Goal: Check status: Check status

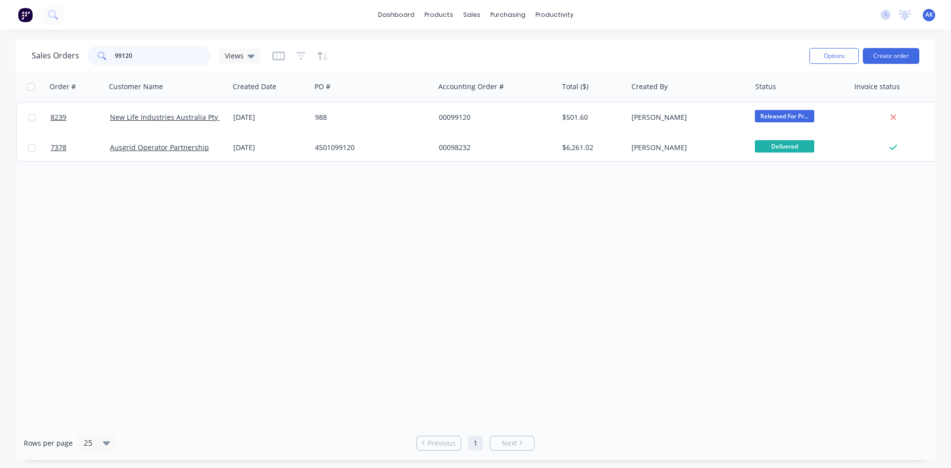
click at [126, 59] on input "99120" at bounding box center [163, 56] width 97 height 20
drag, startPoint x: 132, startPoint y: 57, endPoint x: 122, endPoint y: 54, distance: 10.3
click at [122, 54] on input "99120" at bounding box center [163, 56] width 97 height 20
type input "99096"
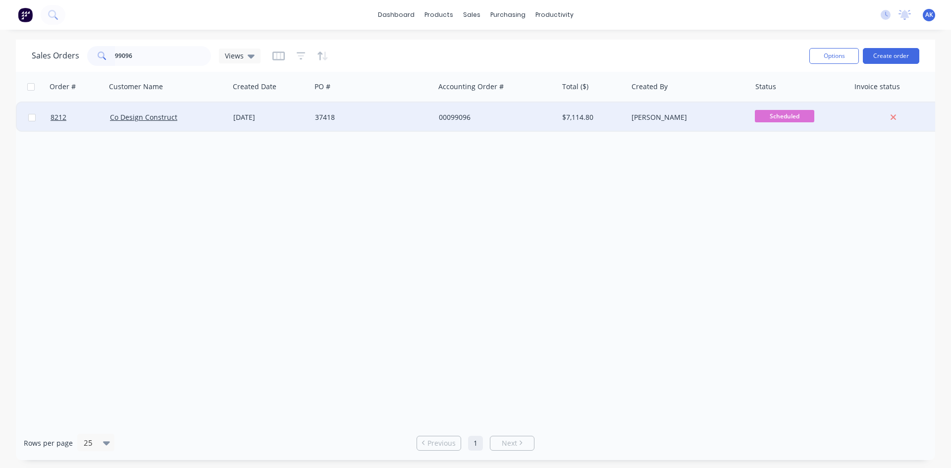
click at [328, 115] on div "37418" at bounding box center [370, 117] width 110 height 10
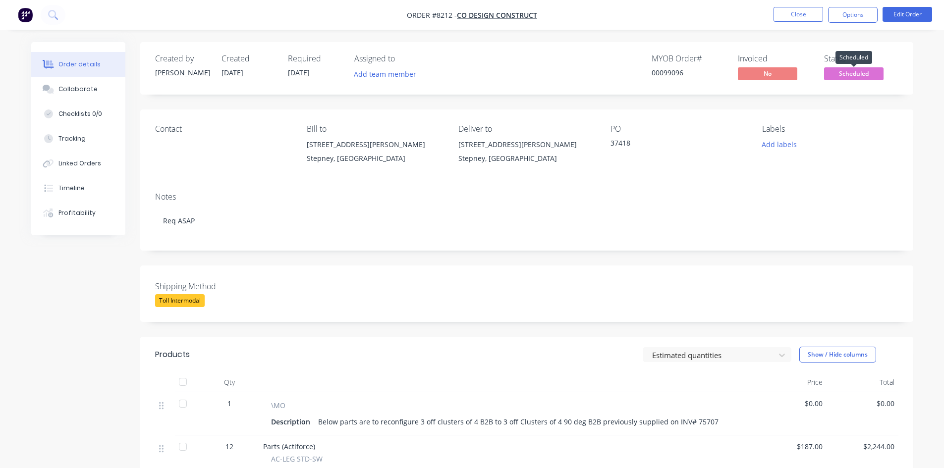
click at [869, 74] on span "Scheduled" at bounding box center [853, 73] width 59 height 12
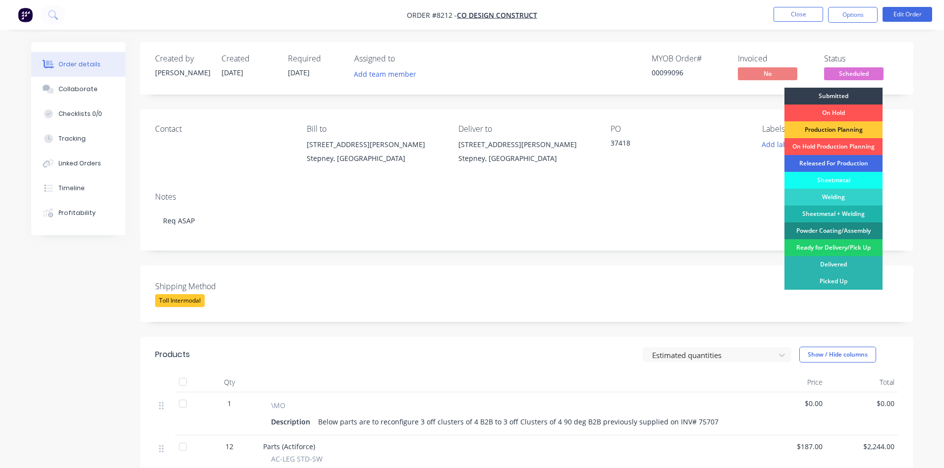
click at [815, 167] on div "Released For Production" at bounding box center [833, 163] width 98 height 17
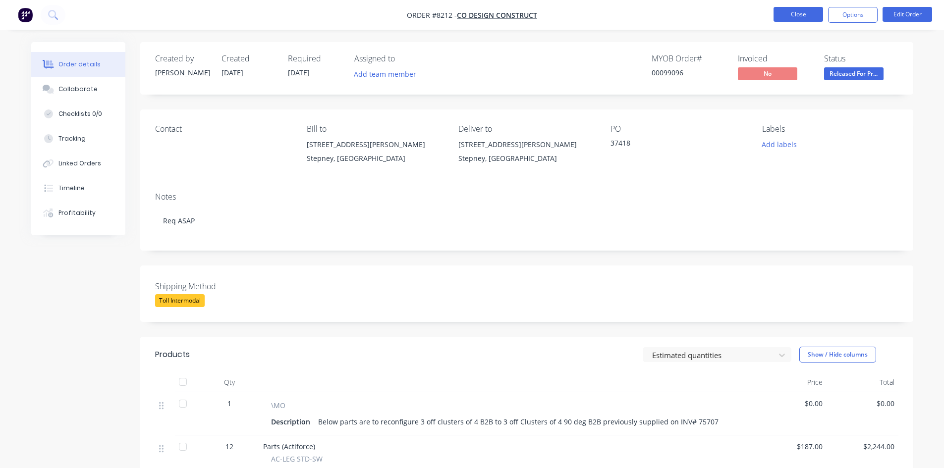
click at [804, 17] on button "Close" at bounding box center [798, 14] width 50 height 15
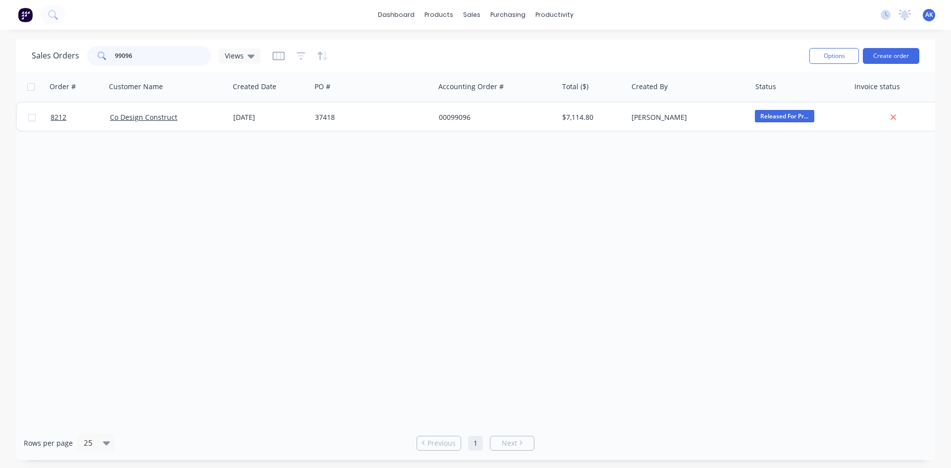
drag, startPoint x: 134, startPoint y: 55, endPoint x: 120, endPoint y: 62, distance: 14.8
click at [120, 62] on input "99096" at bounding box center [163, 56] width 97 height 20
type input "99122"
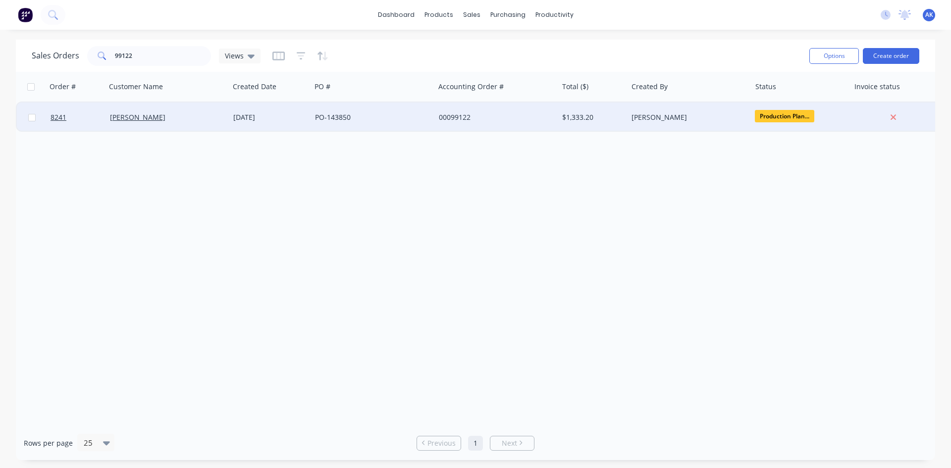
click at [327, 114] on div "PO-143850" at bounding box center [370, 117] width 110 height 10
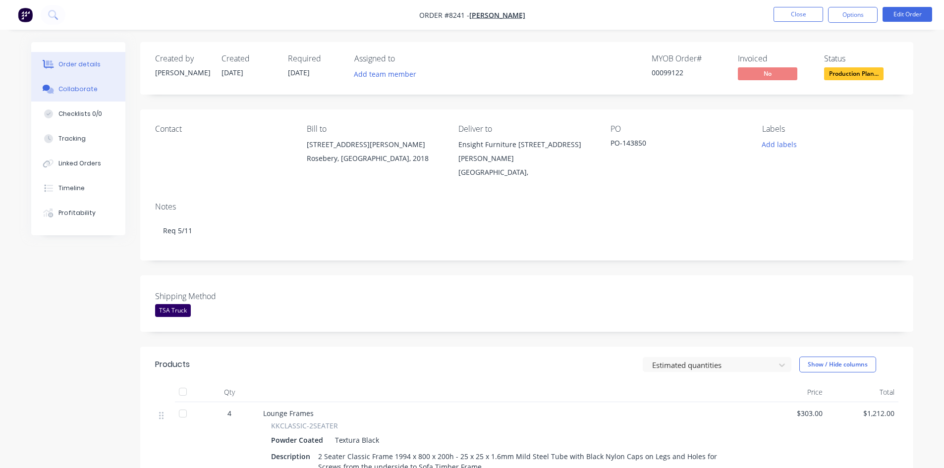
click at [66, 87] on div "Collaborate" at bounding box center [77, 89] width 39 height 9
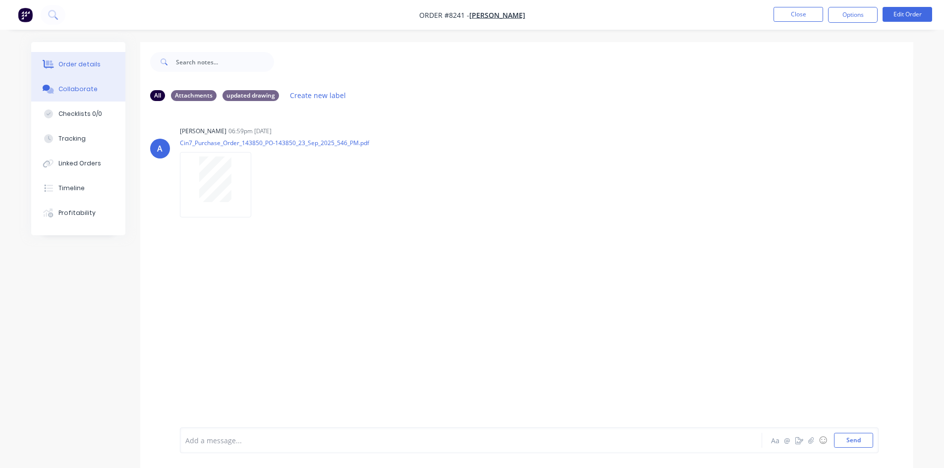
click at [84, 61] on div "Order details" at bounding box center [79, 64] width 42 height 9
